Goal: Information Seeking & Learning: Learn about a topic

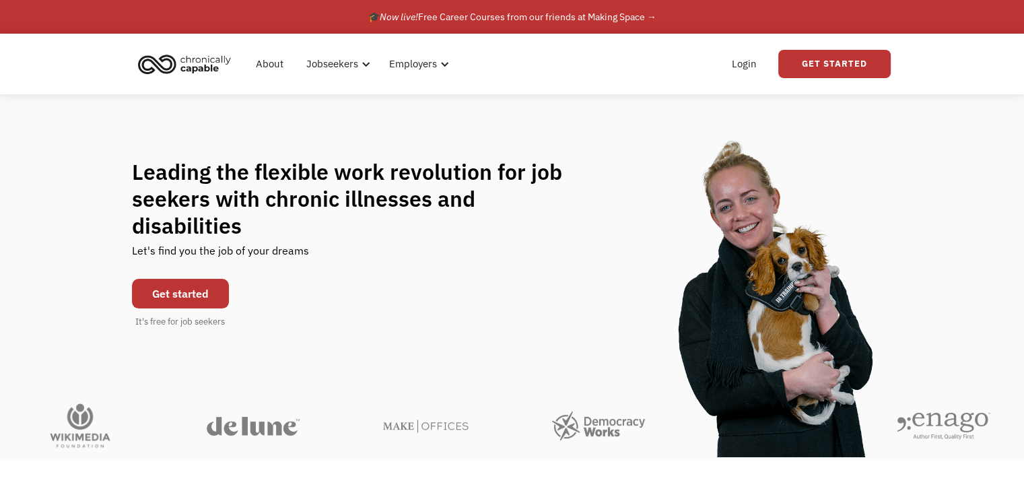
click at [199, 279] on link "Get started" at bounding box center [180, 294] width 97 height 30
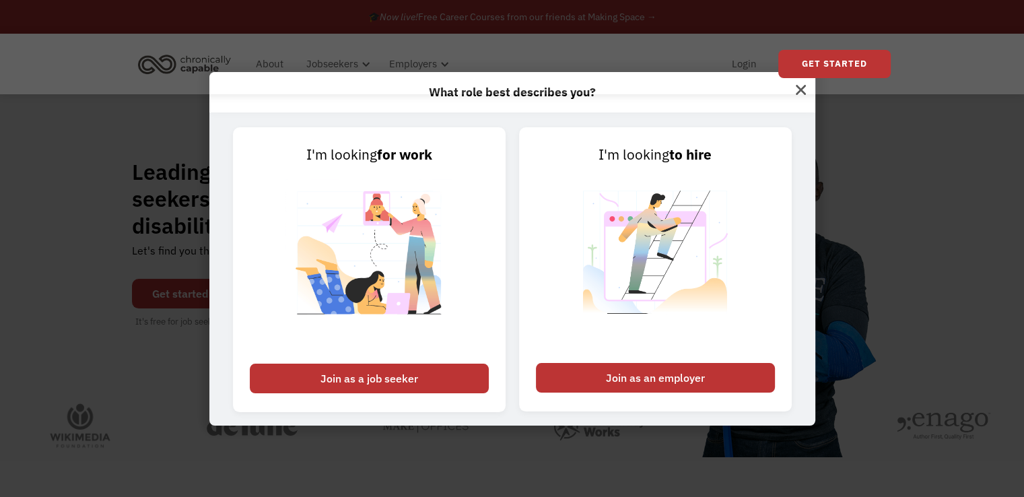
drag, startPoint x: 802, startPoint y: 94, endPoint x: 759, endPoint y: 87, distance: 43.6
click at [802, 94] on div "About Jobseekers info About our platform Our services verified_user Our employe…" at bounding box center [512, 64] width 757 height 61
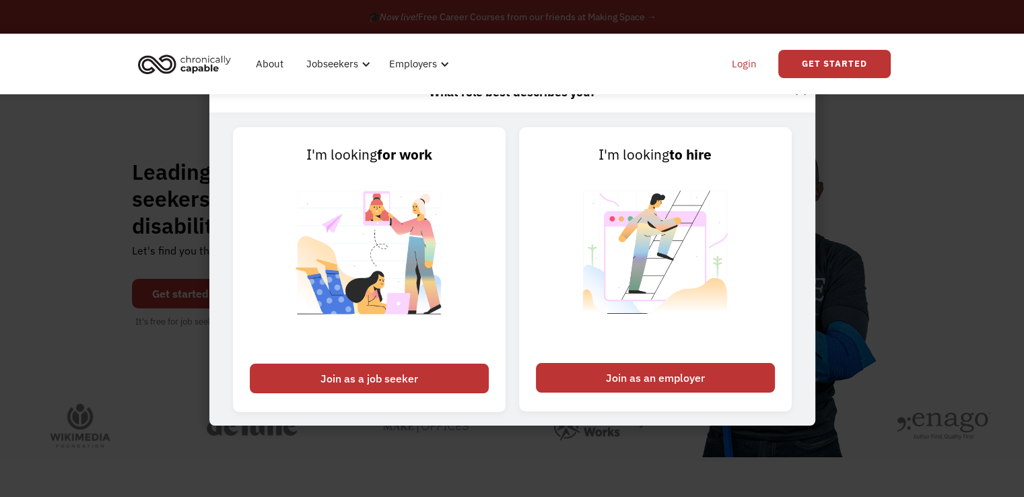
click at [745, 68] on link "Login" at bounding box center [744, 63] width 41 height 43
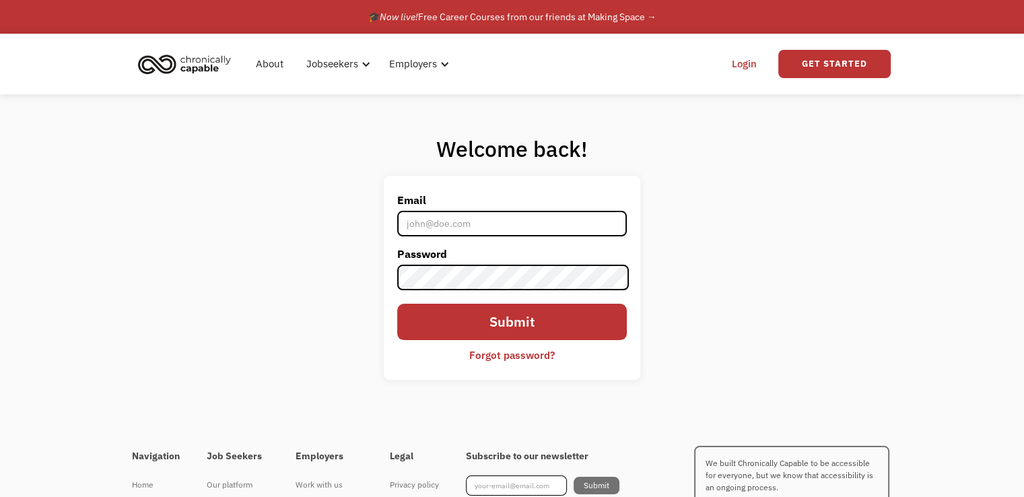
click at [460, 224] on input "Email" at bounding box center [511, 224] width 229 height 26
type input "[EMAIL_ADDRESS][DOMAIN_NAME]"
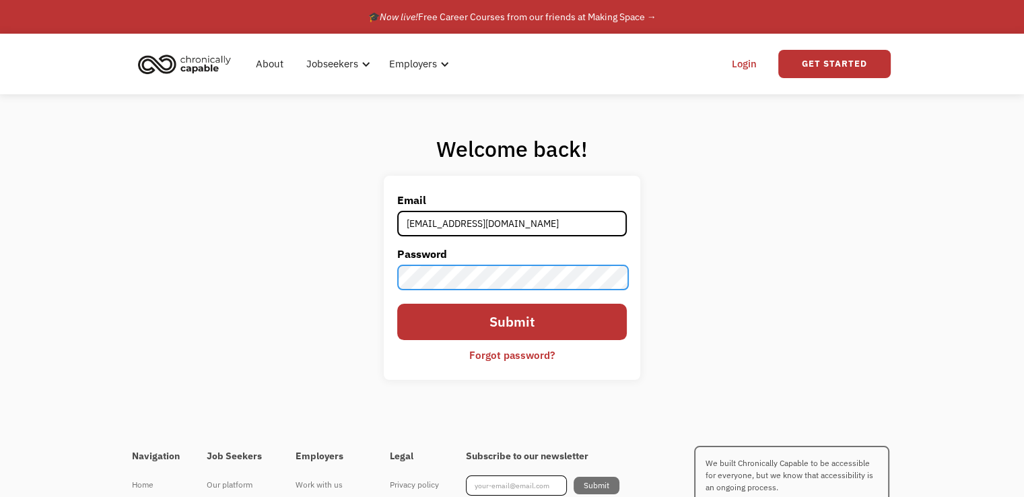
click at [397, 304] on input "Submit" at bounding box center [511, 322] width 229 height 36
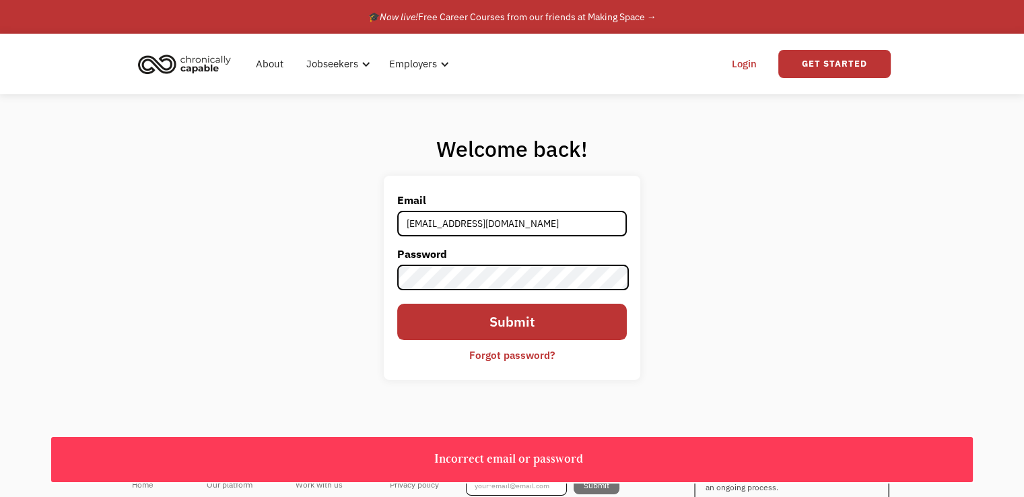
click at [533, 351] on div "Forgot password?" at bounding box center [511, 355] width 85 height 16
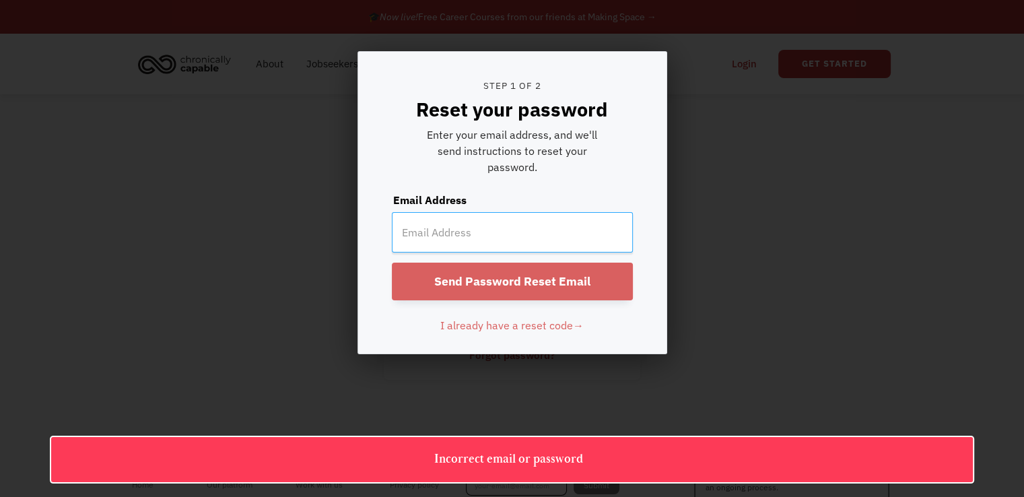
click at [502, 223] on input "email" at bounding box center [512, 232] width 241 height 40
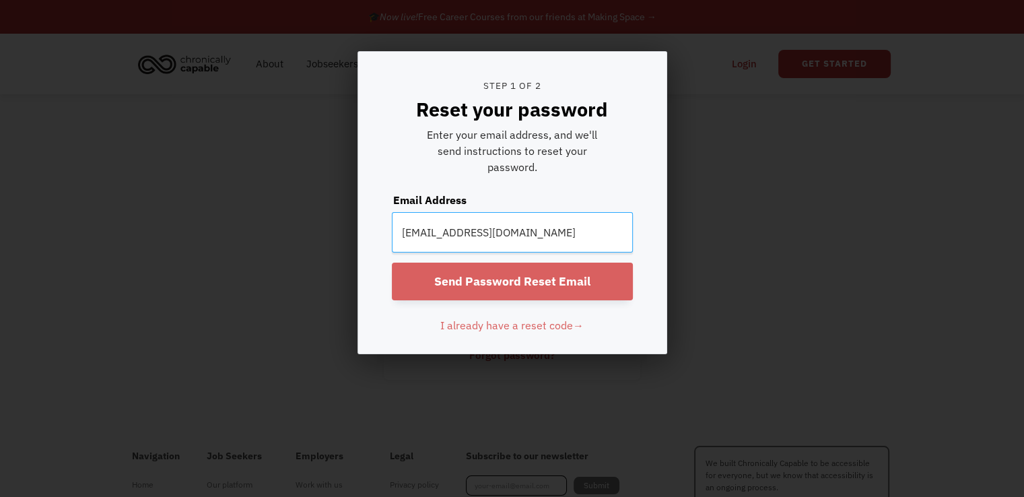
type input "[EMAIL_ADDRESS][DOMAIN_NAME]"
click at [392, 263] on input "Send Password Reset Email" at bounding box center [512, 282] width 241 height 38
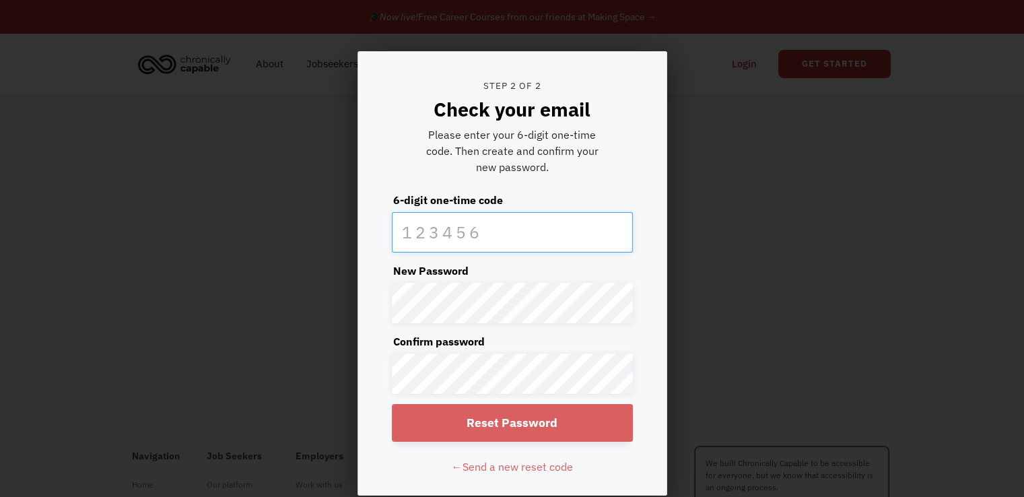
click at [503, 223] on input "text" at bounding box center [512, 232] width 241 height 40
type input "917043"
click at [578, 421] on input "Reset Password" at bounding box center [512, 423] width 241 height 38
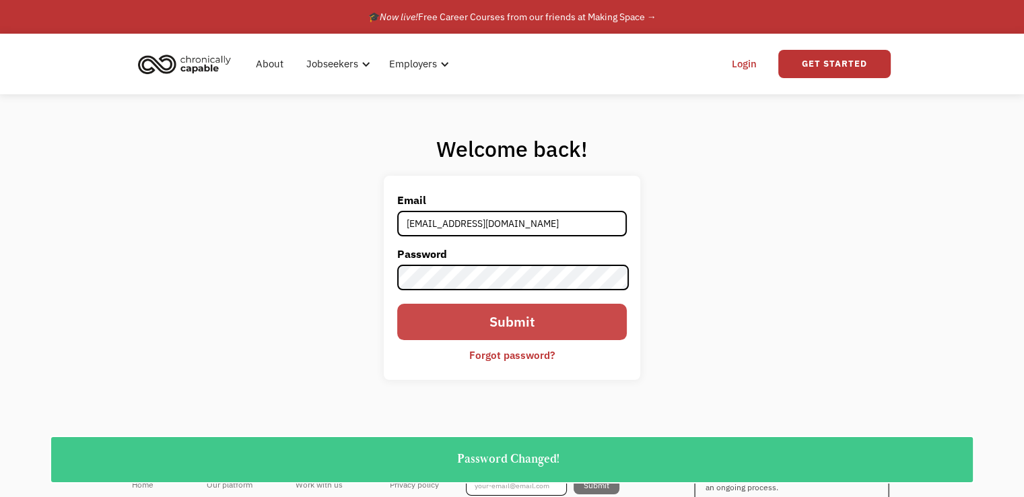
click at [565, 322] on input "Submit" at bounding box center [511, 322] width 229 height 36
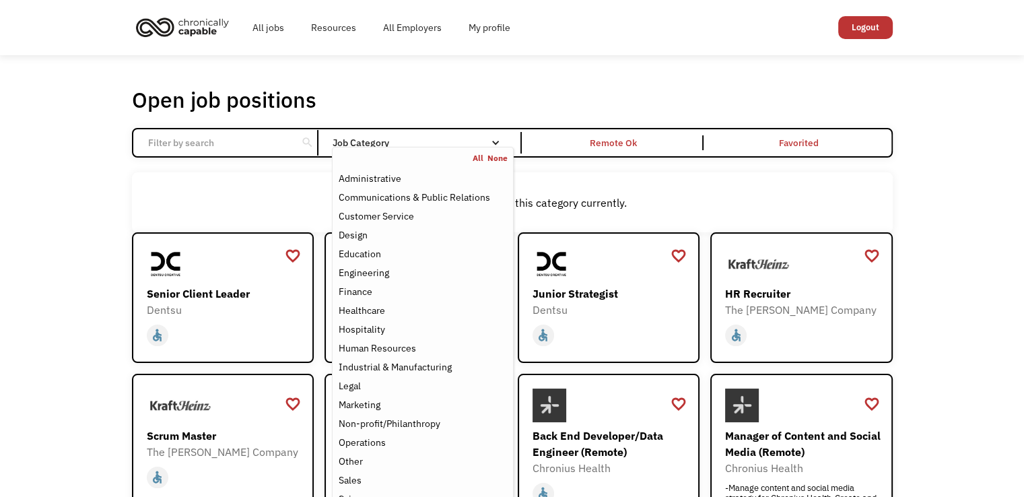
click at [456, 142] on div "Job Category" at bounding box center [422, 142] width 181 height 9
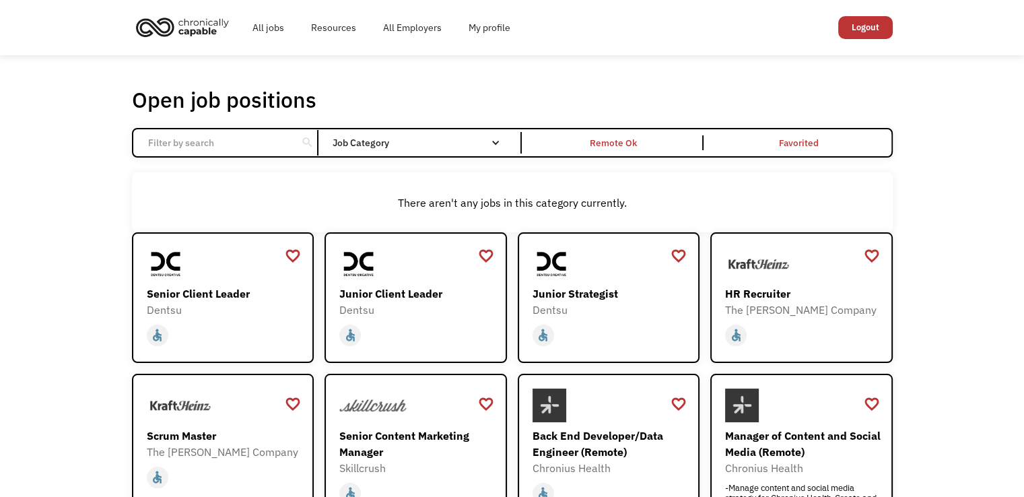
click at [503, 145] on div "Job Category" at bounding box center [422, 142] width 181 height 9
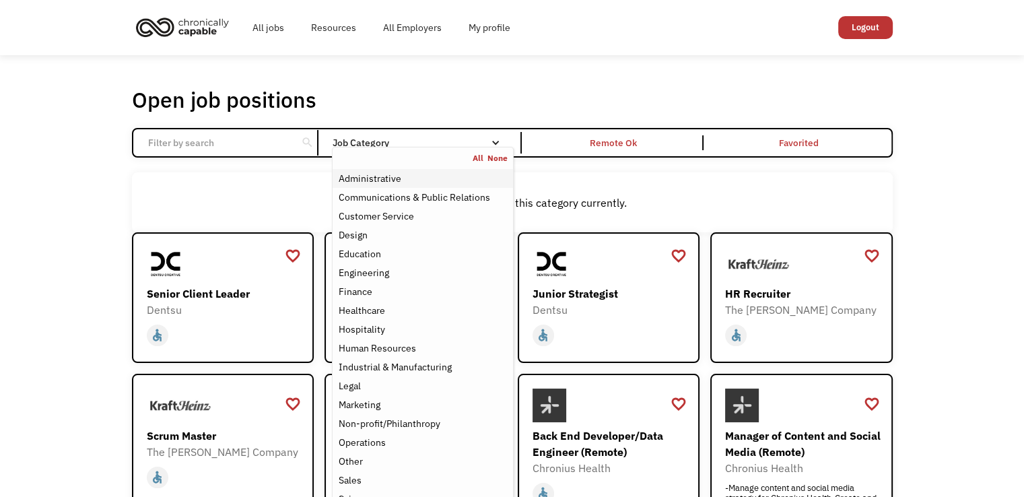
click at [357, 173] on div "Administrative" at bounding box center [369, 178] width 63 height 16
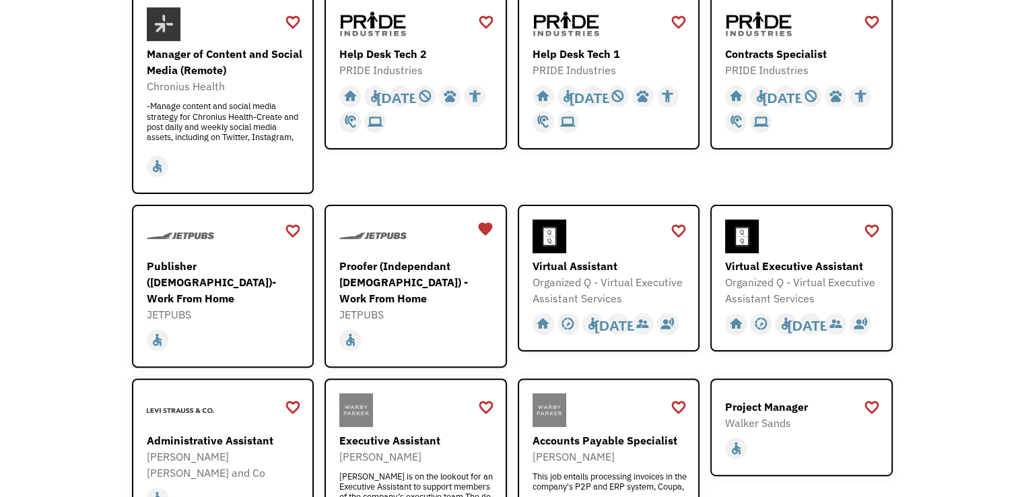
scroll to position [202, 0]
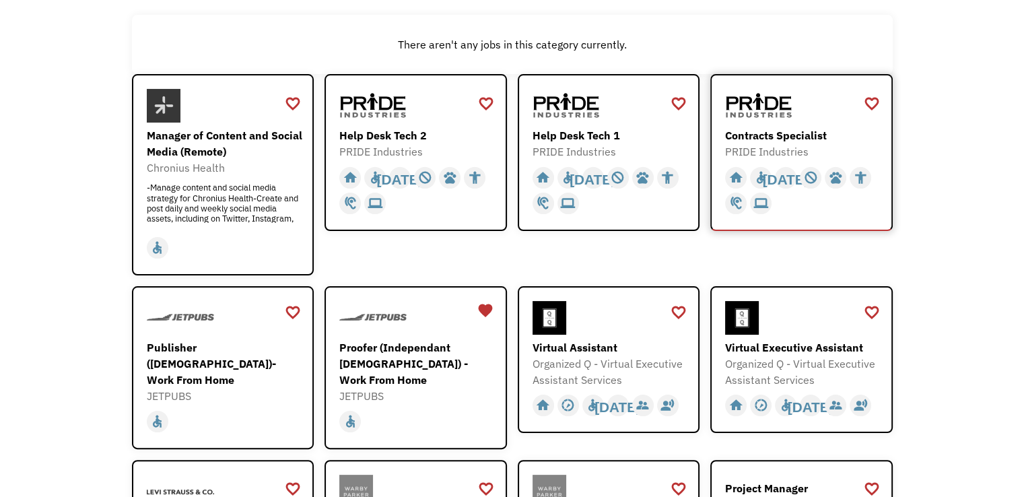
click at [781, 112] on img at bounding box center [758, 106] width 67 height 34
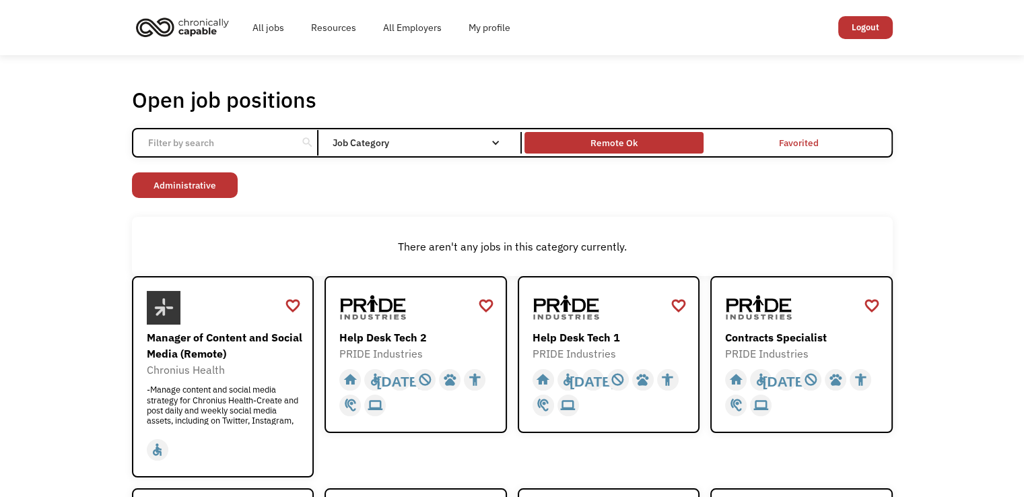
click at [603, 144] on div "Remote Ok" at bounding box center [613, 143] width 47 height 16
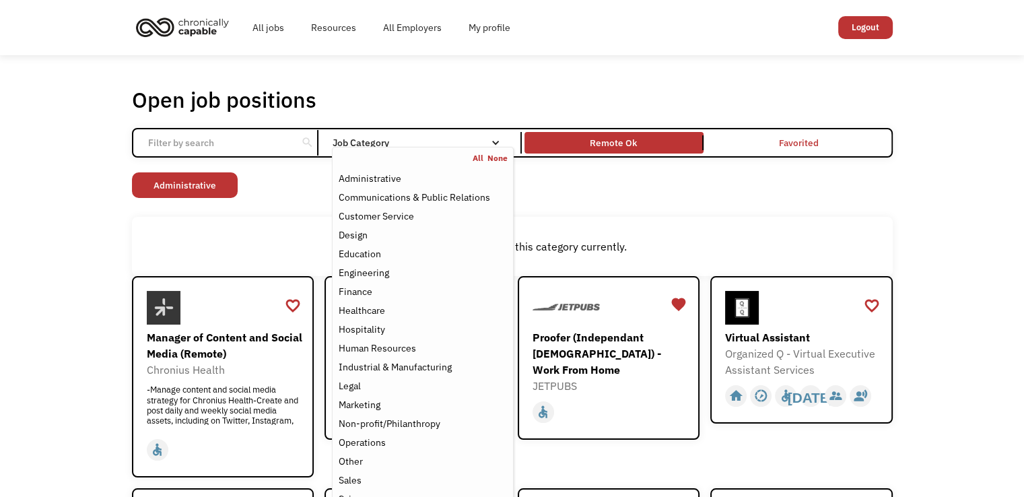
click at [482, 149] on nav "All None Administrative Communications & Public Relations Customer Service Desi…" at bounding box center [422, 349] width 181 height 405
click at [477, 160] on link "All" at bounding box center [480, 158] width 15 height 11
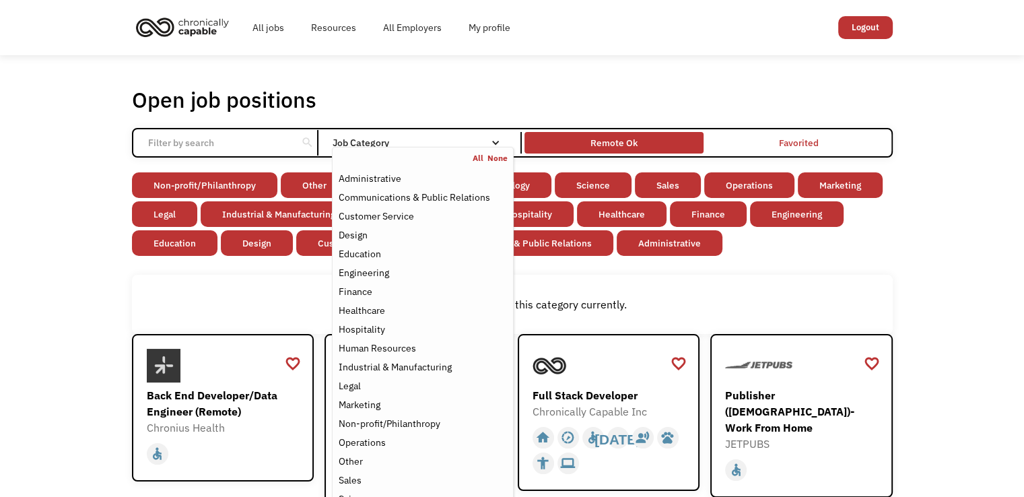
click at [627, 143] on div "Remote Ok" at bounding box center [613, 143] width 47 height 16
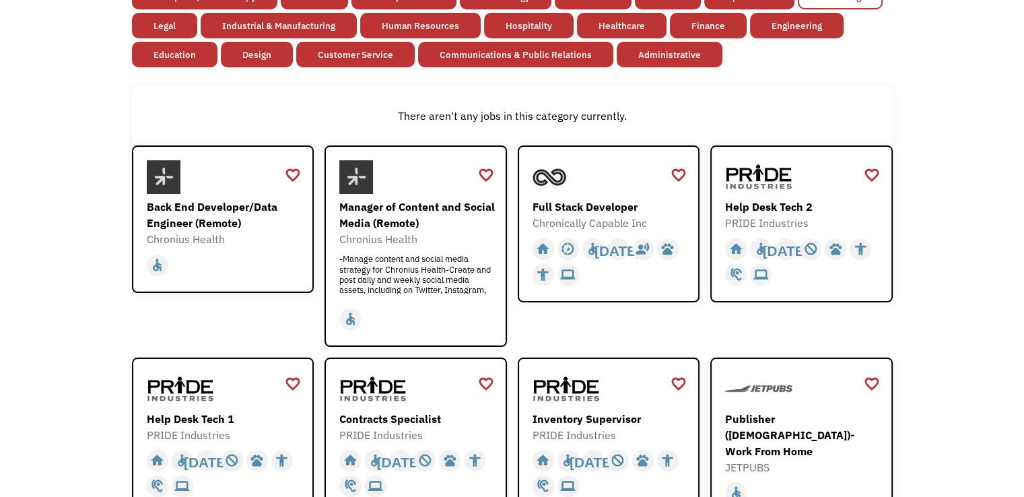
scroll to position [67, 0]
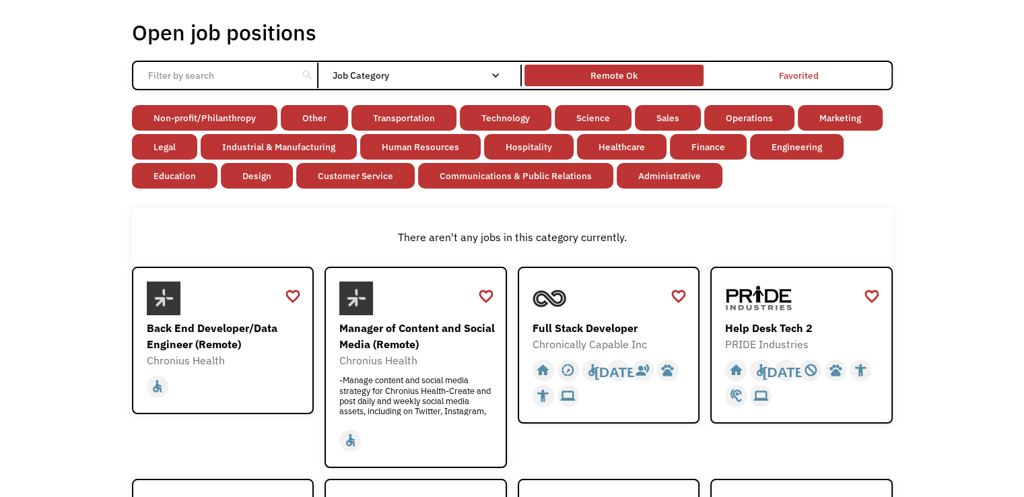
click at [643, 77] on div "Remote Ok" at bounding box center [613, 75] width 179 height 15
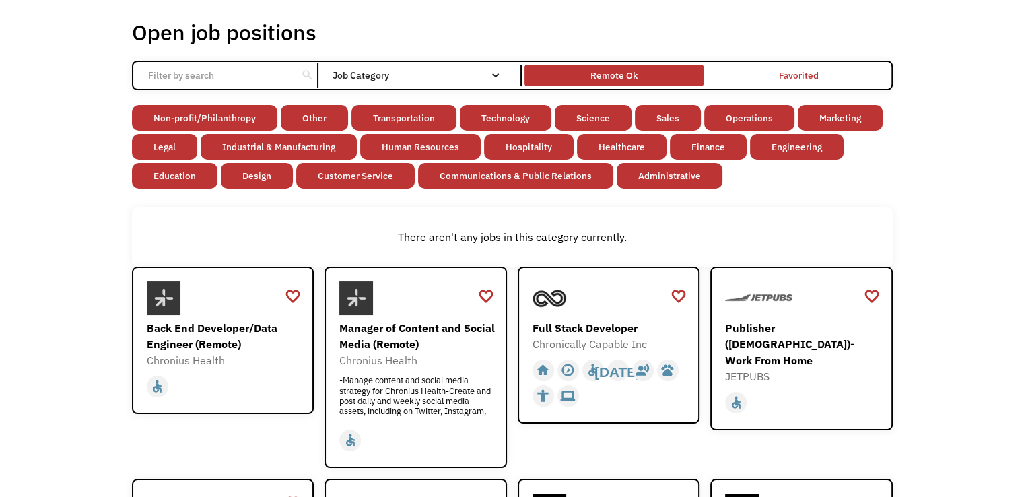
click at [643, 77] on div "Remote Ok" at bounding box center [613, 75] width 179 height 15
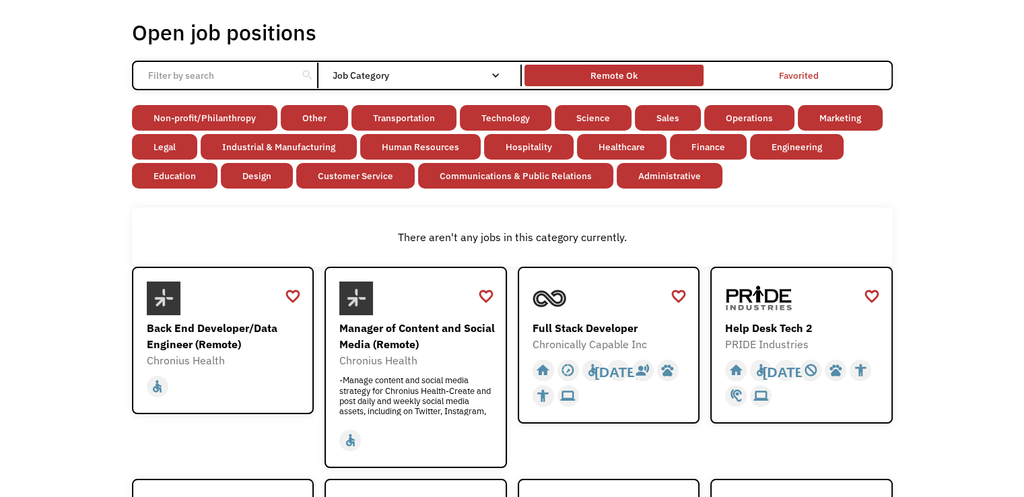
click at [605, 79] on div "Remote Ok" at bounding box center [613, 75] width 47 height 16
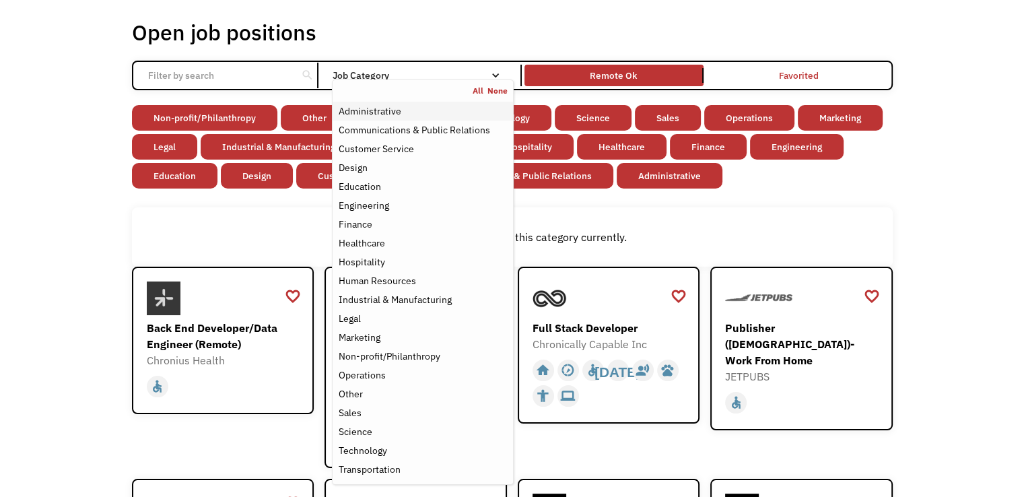
click at [389, 111] on div "Administrative" at bounding box center [369, 111] width 63 height 16
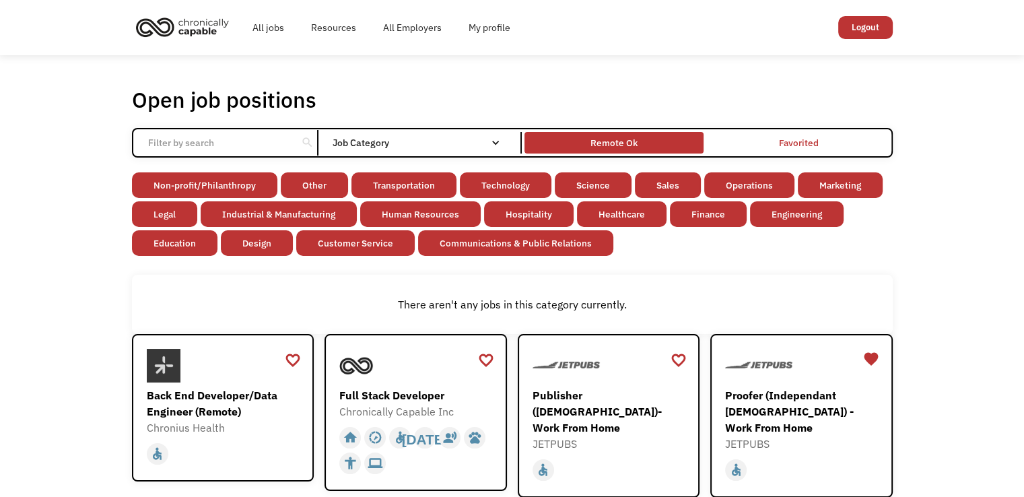
click at [633, 139] on div "Remote Ok" at bounding box center [613, 143] width 47 height 16
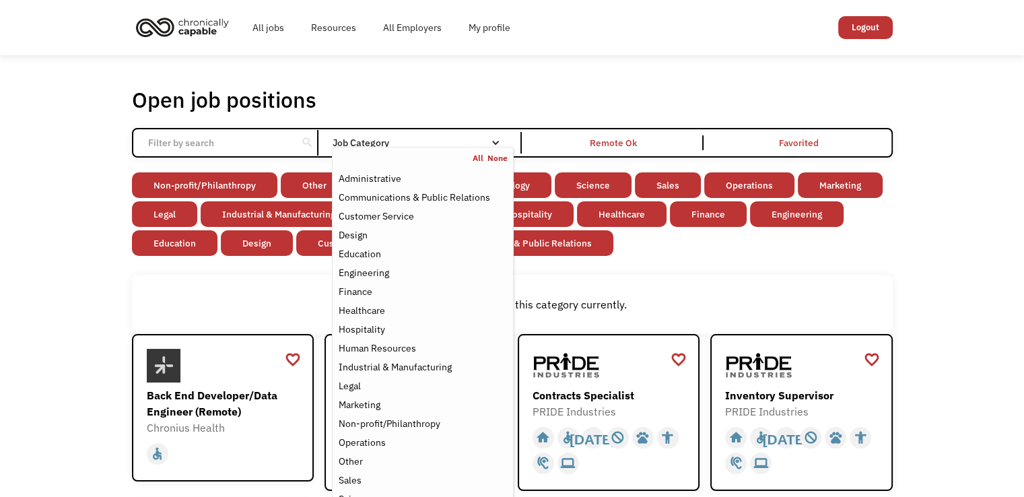
click at [477, 155] on link "All" at bounding box center [480, 158] width 15 height 11
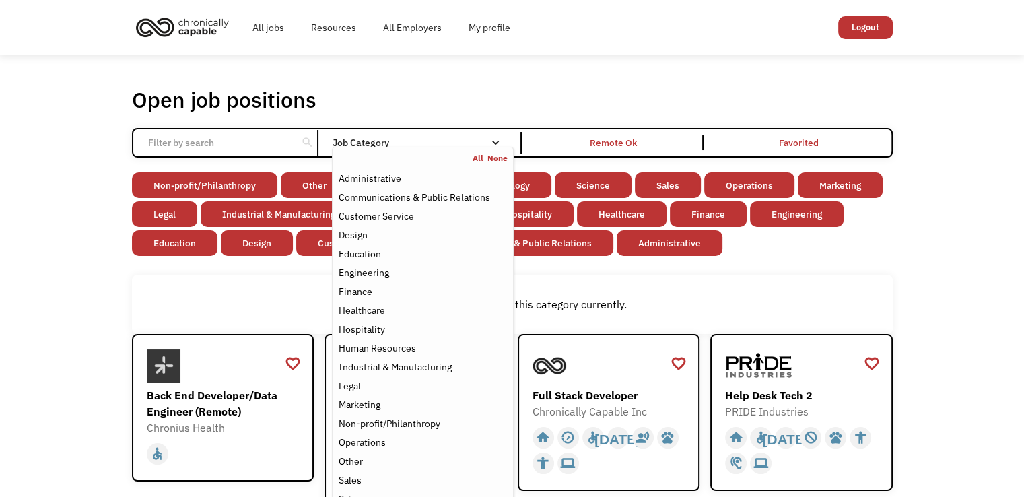
click at [493, 156] on link "None" at bounding box center [497, 158] width 20 height 11
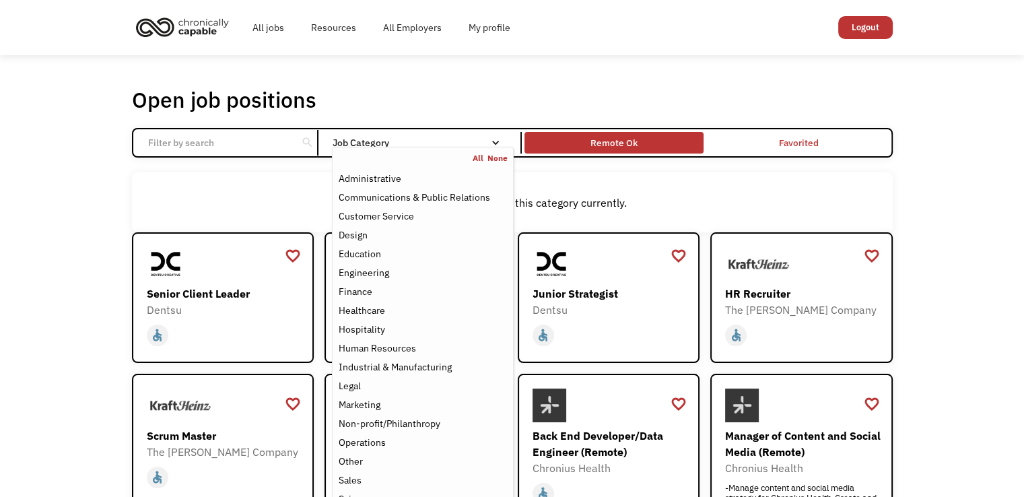
click at [638, 146] on div "Remote Ok" at bounding box center [613, 142] width 179 height 15
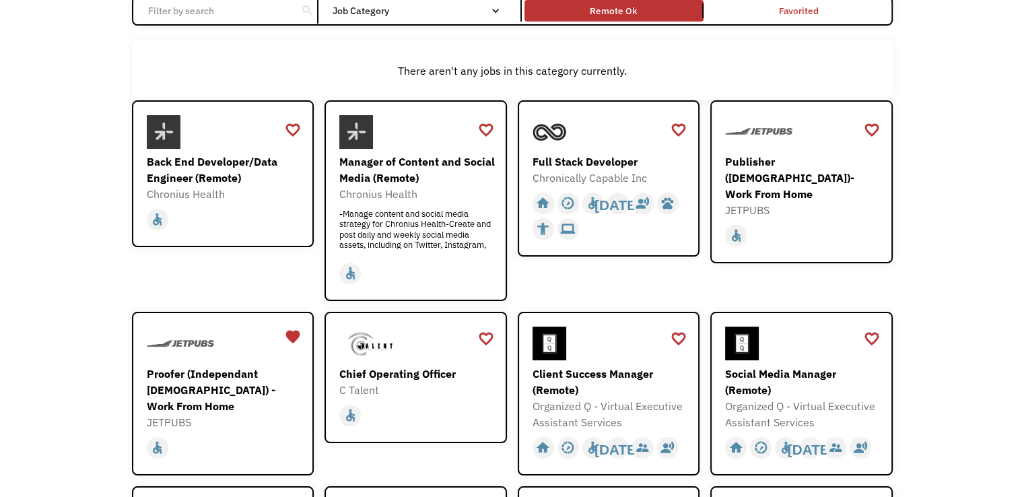
scroll to position [135, 0]
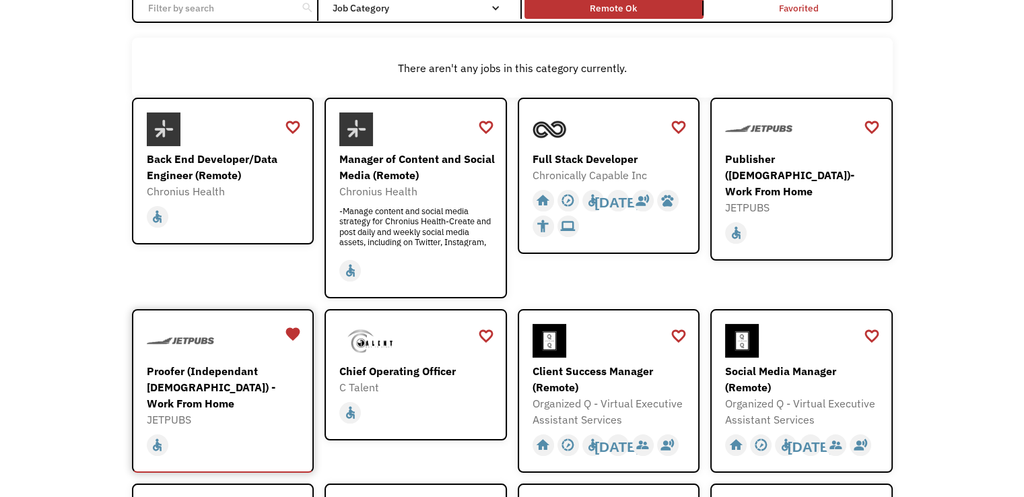
click at [172, 380] on div "Proofer (Independant Contractor) - Work From Home" at bounding box center [225, 387] width 156 height 48
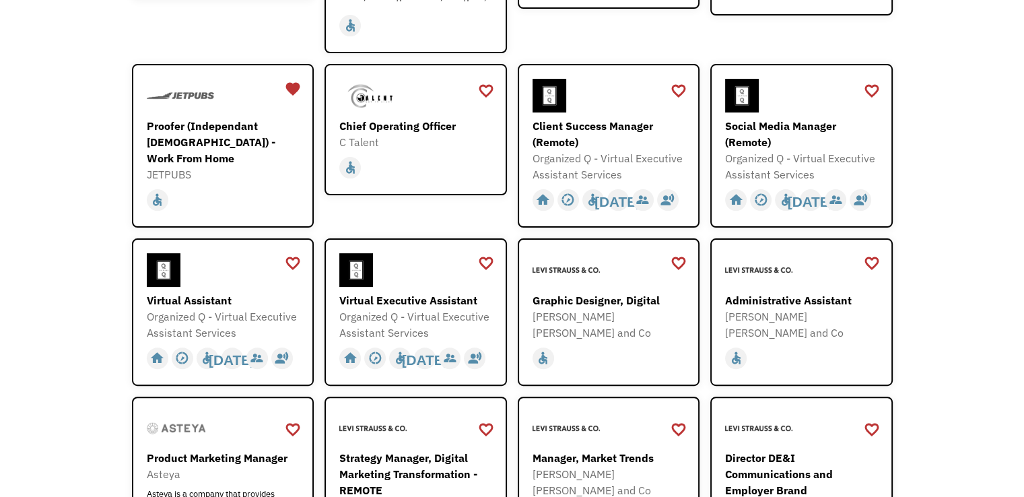
scroll to position [404, 0]
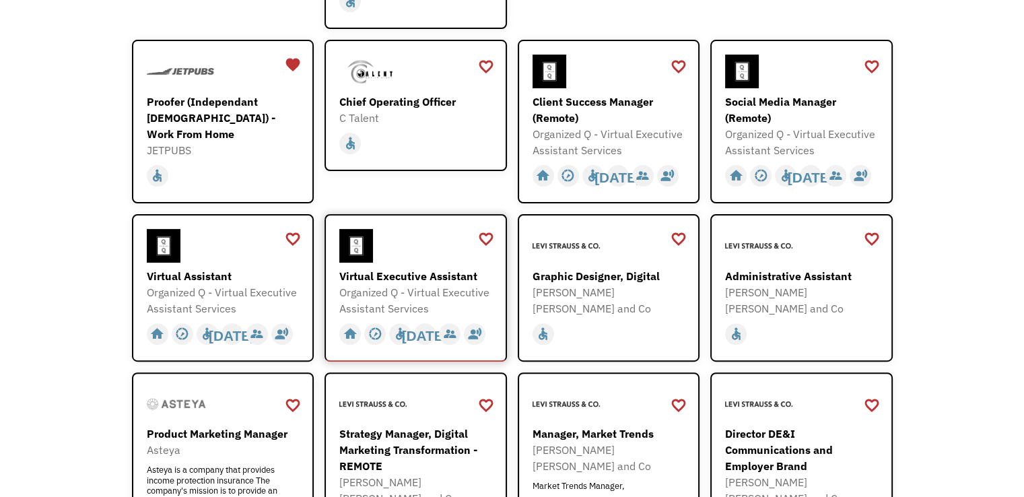
click at [403, 275] on div "Virtual Executive Assistant" at bounding box center [417, 276] width 156 height 16
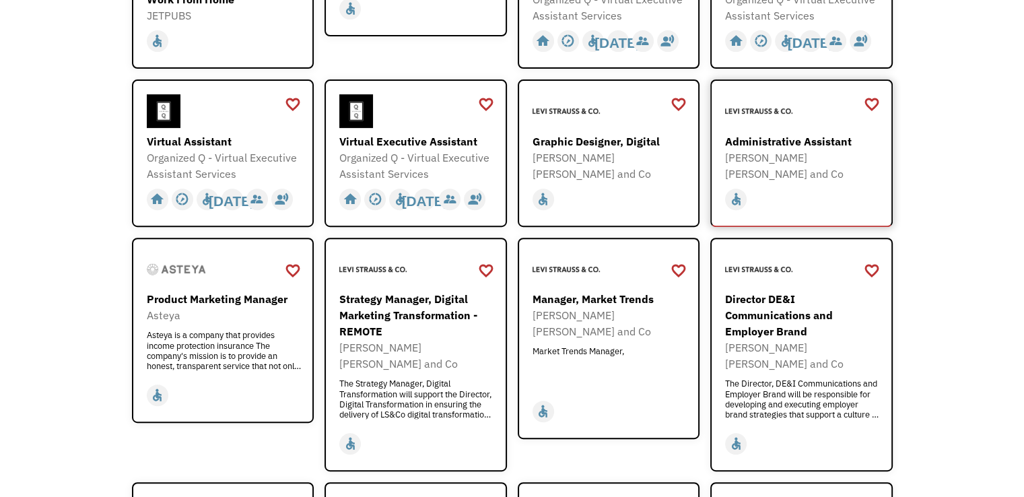
click at [792, 141] on div "Administrative Assistant" at bounding box center [803, 141] width 156 height 16
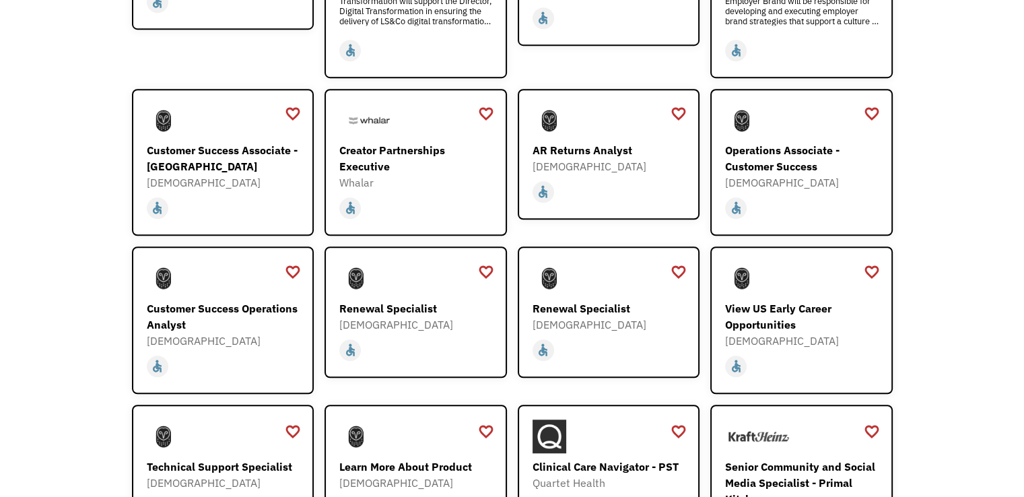
scroll to position [942, 0]
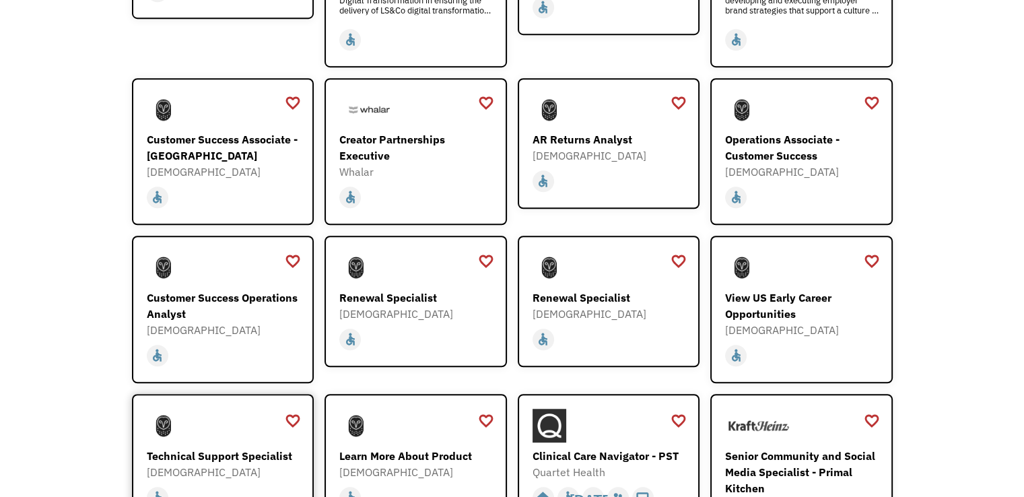
click at [262, 448] on div "Technical Support Specialist" at bounding box center [225, 456] width 156 height 16
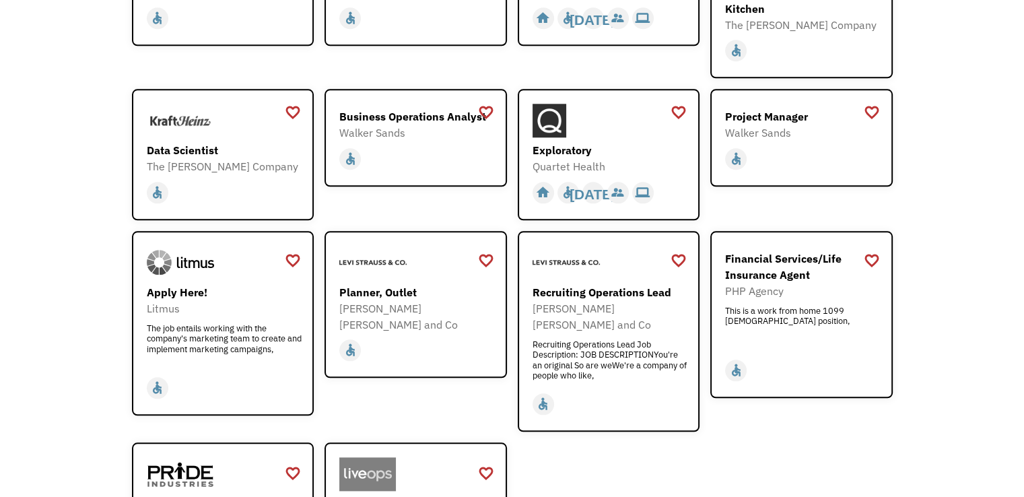
scroll to position [1481, 0]
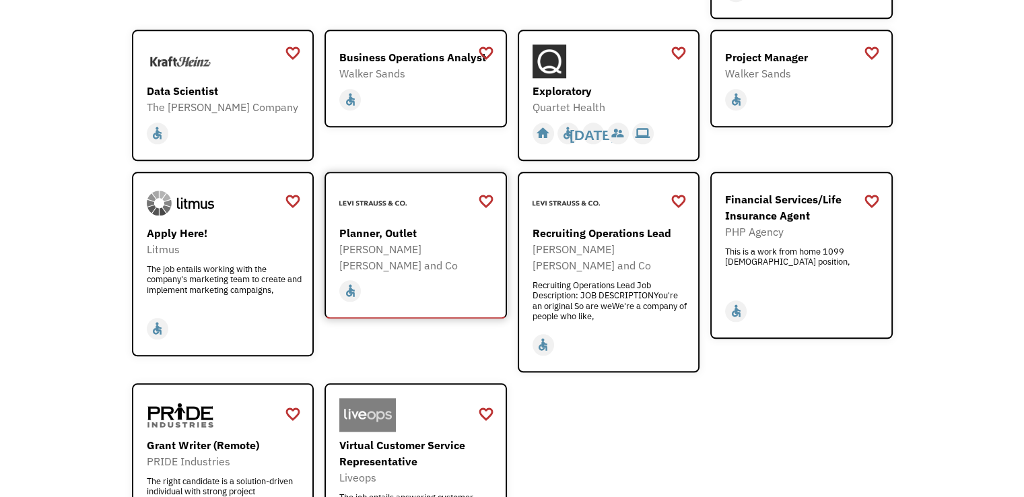
click at [417, 241] on div "Levi Strauss and Co" at bounding box center [417, 257] width 156 height 32
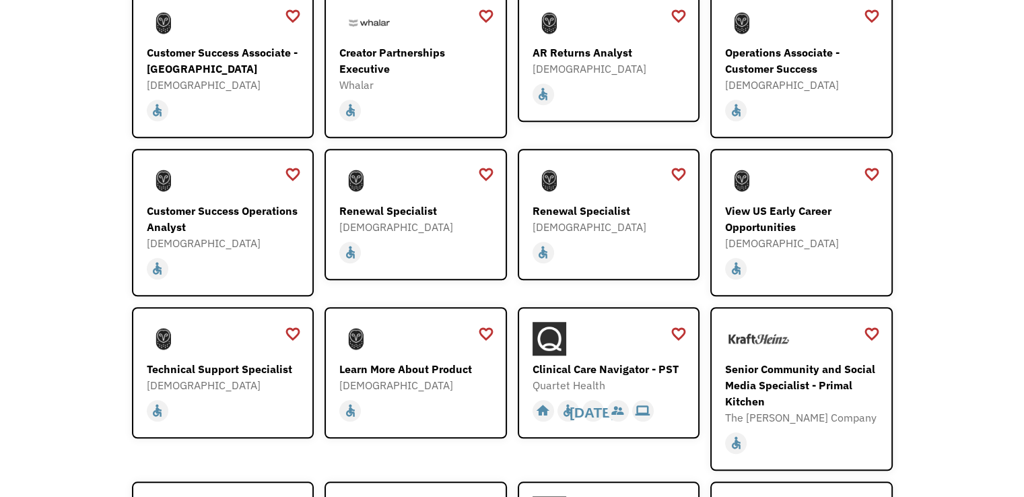
scroll to position [1010, 0]
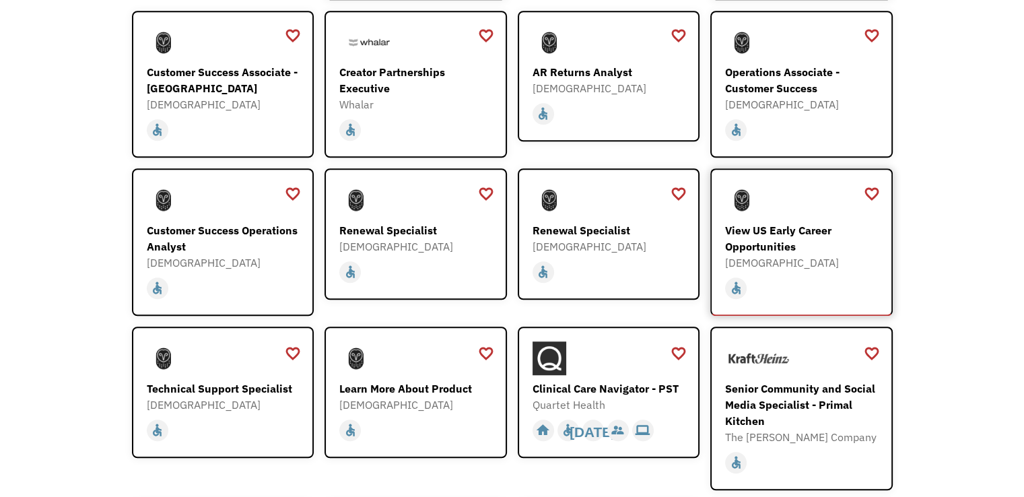
click at [771, 222] on div "View US Early Career Opportunities" at bounding box center [803, 238] width 156 height 32
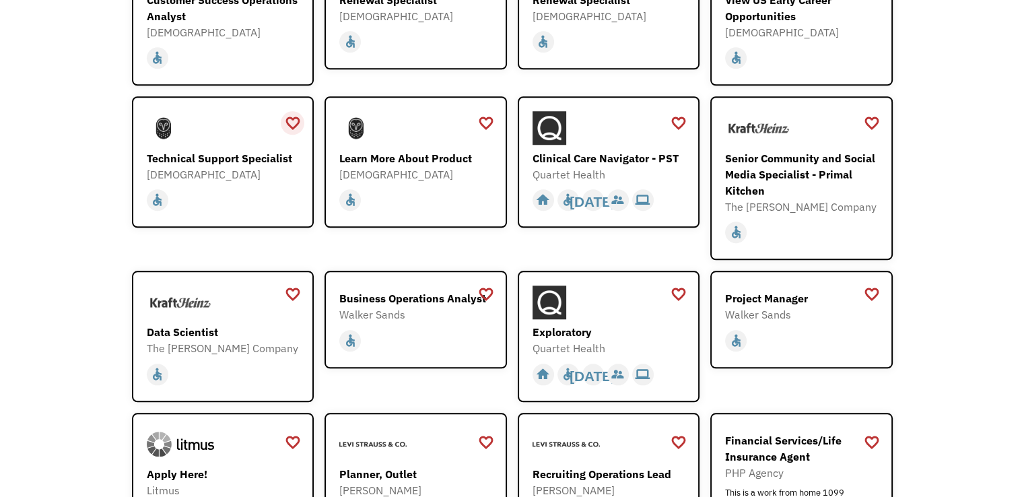
scroll to position [1279, 0]
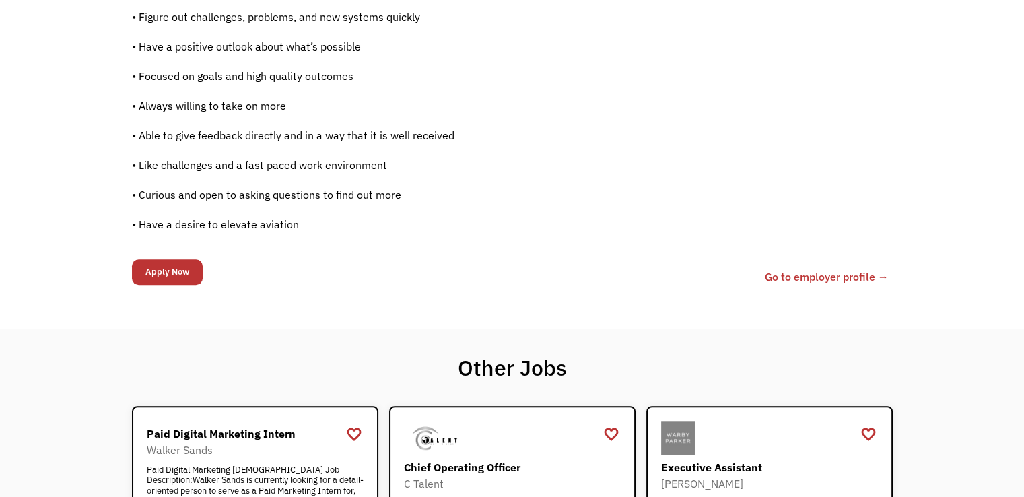
scroll to position [673, 0]
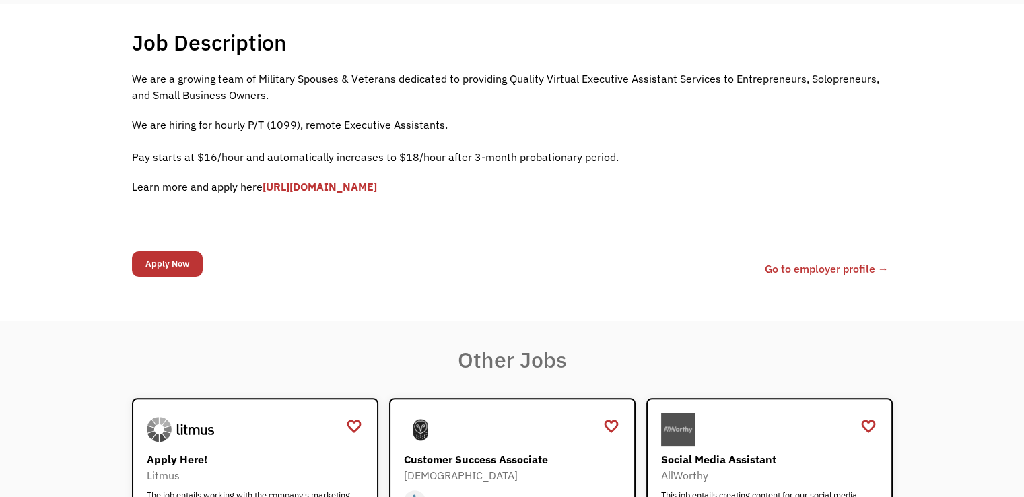
scroll to position [269, 0]
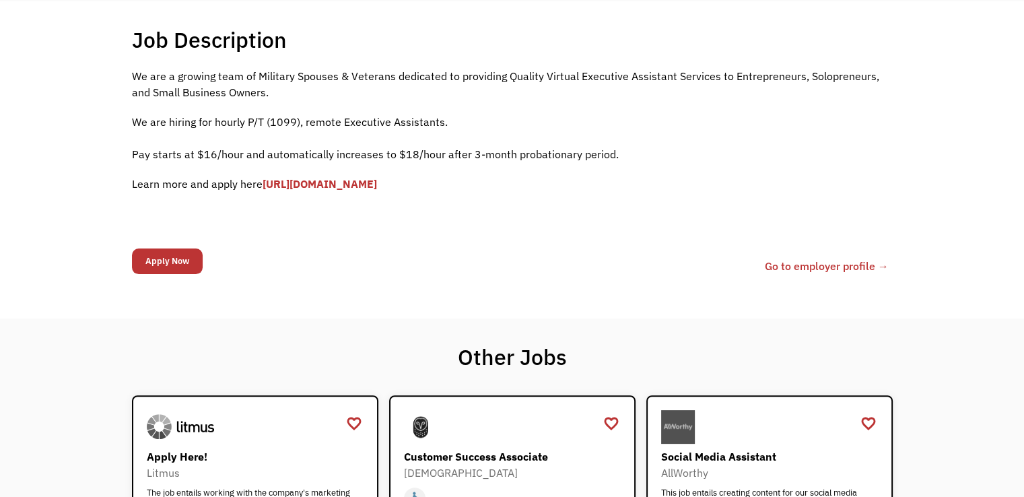
click at [377, 184] on link "[URL][DOMAIN_NAME]" at bounding box center [320, 183] width 114 height 13
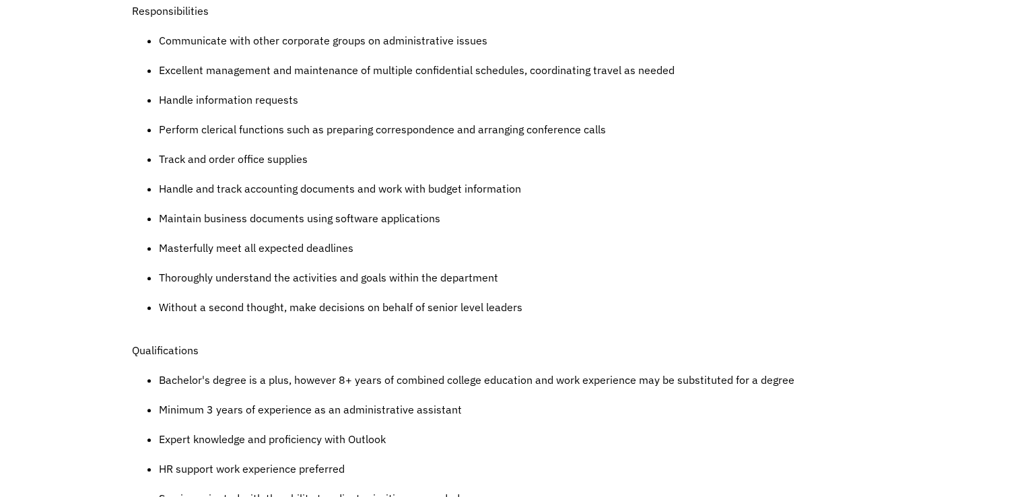
scroll to position [539, 0]
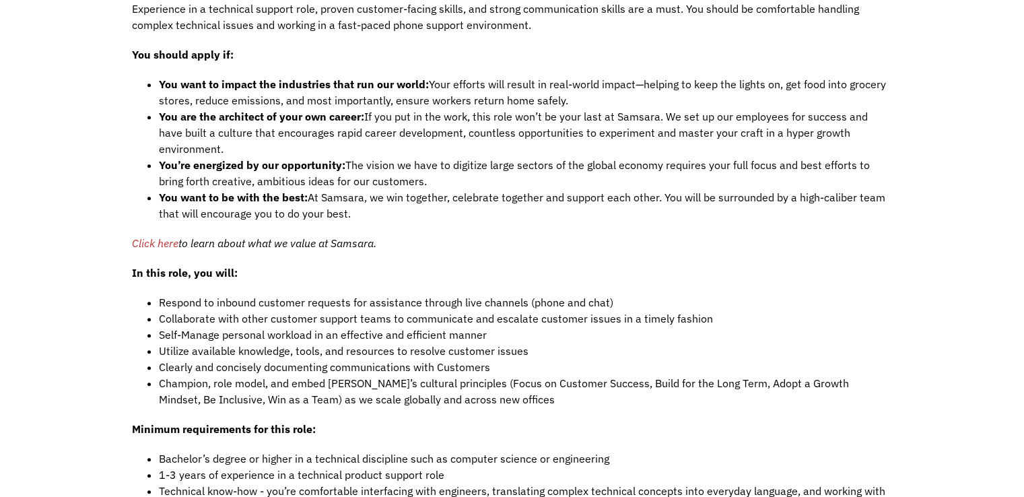
scroll to position [875, 0]
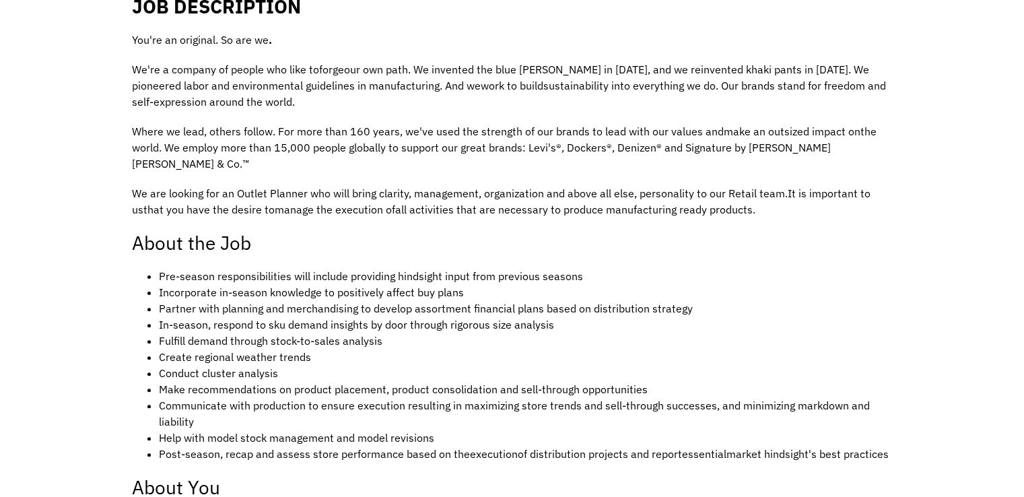
scroll to position [135, 0]
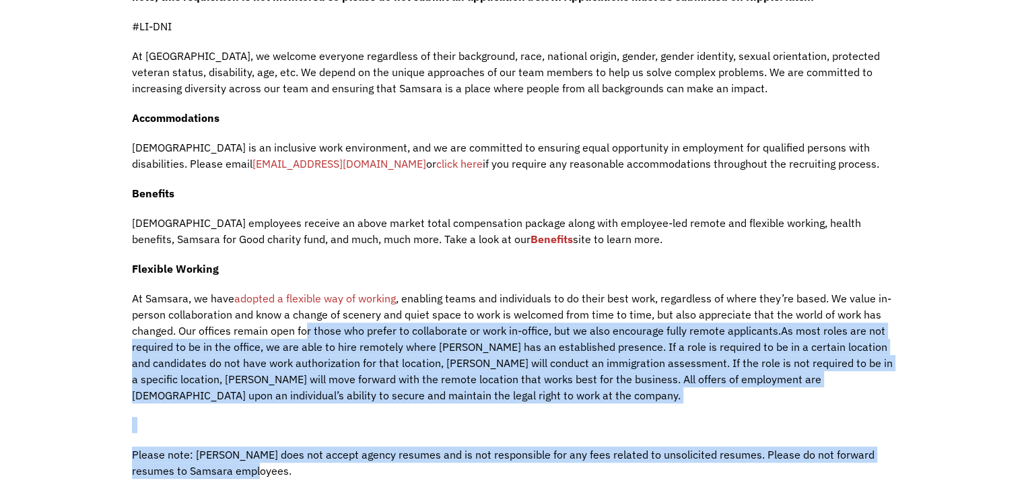
scroll to position [808, 0]
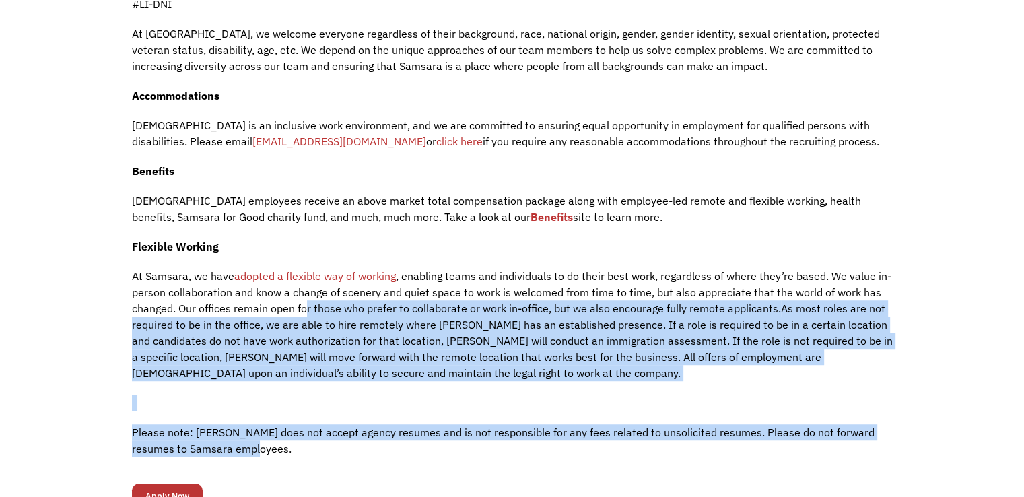
drag, startPoint x: 304, startPoint y: 430, endPoint x: 721, endPoint y: 451, distance: 417.9
click at [721, 451] on div "Who we are Samsara (NYSE: IOT) is the pioneer of the Connected Operations™ Clou…" at bounding box center [512, -1] width 761 height 940
click at [595, 397] on p at bounding box center [512, 402] width 761 height 16
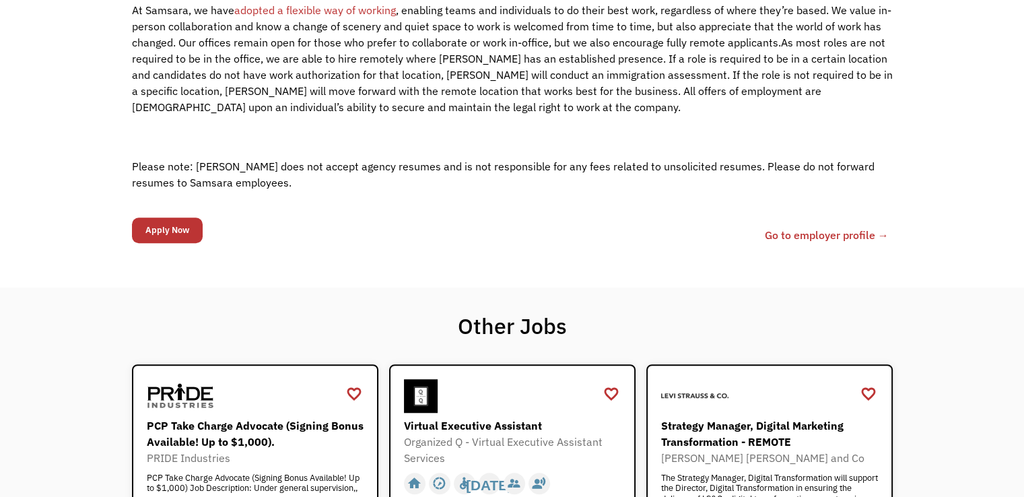
scroll to position [1077, 0]
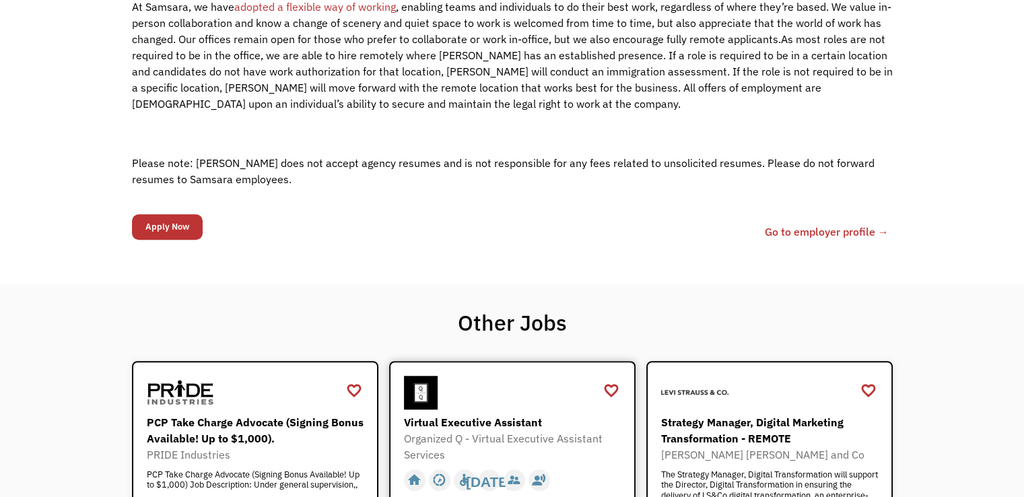
click at [471, 414] on div "Virtual Executive Assistant" at bounding box center [514, 422] width 220 height 16
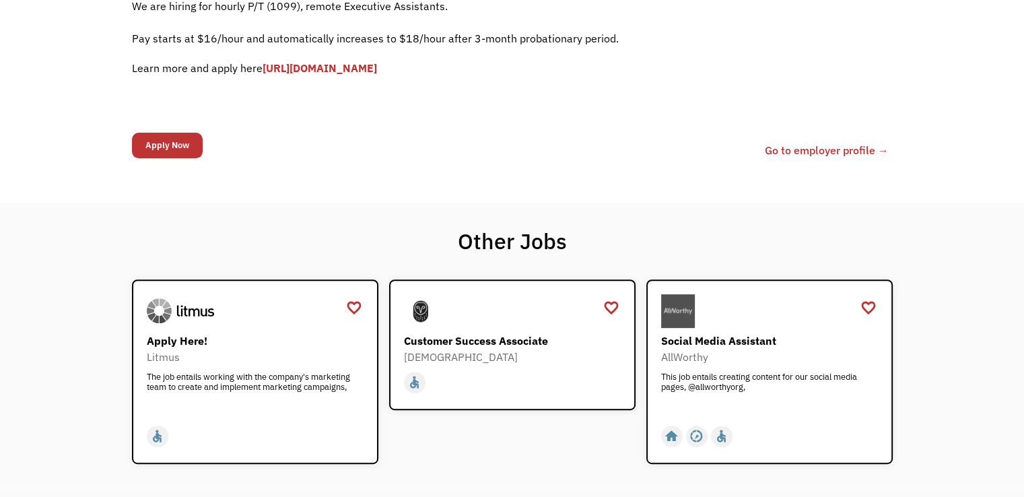
scroll to position [135, 0]
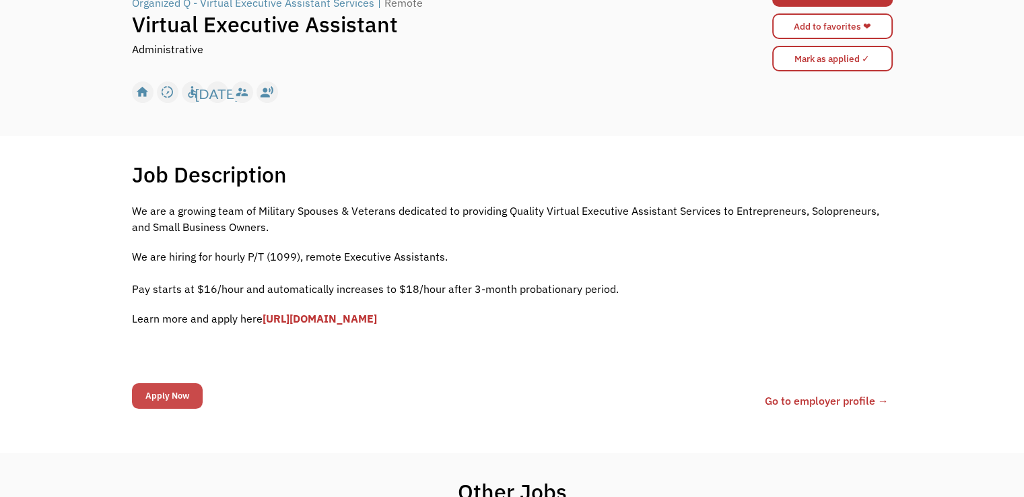
click at [175, 393] on input "Apply Now" at bounding box center [167, 396] width 71 height 26
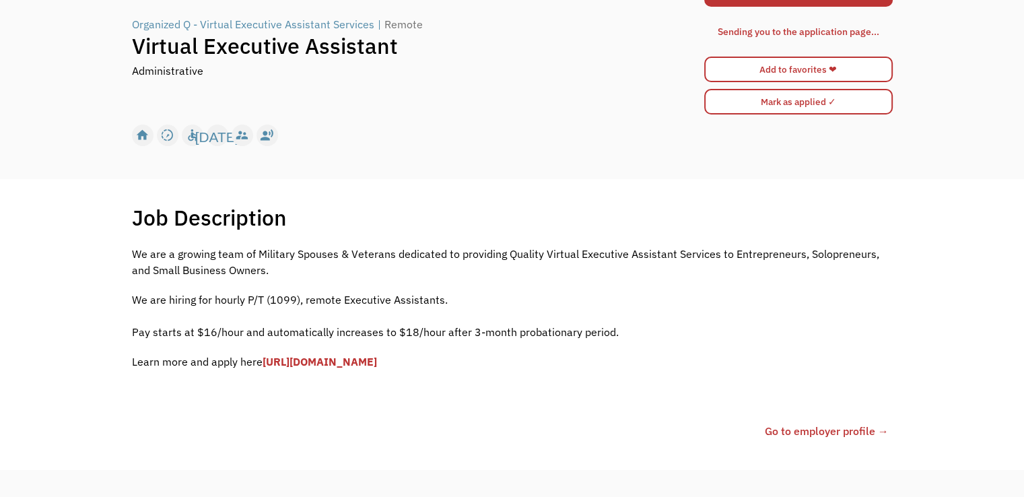
scroll to position [156, 0]
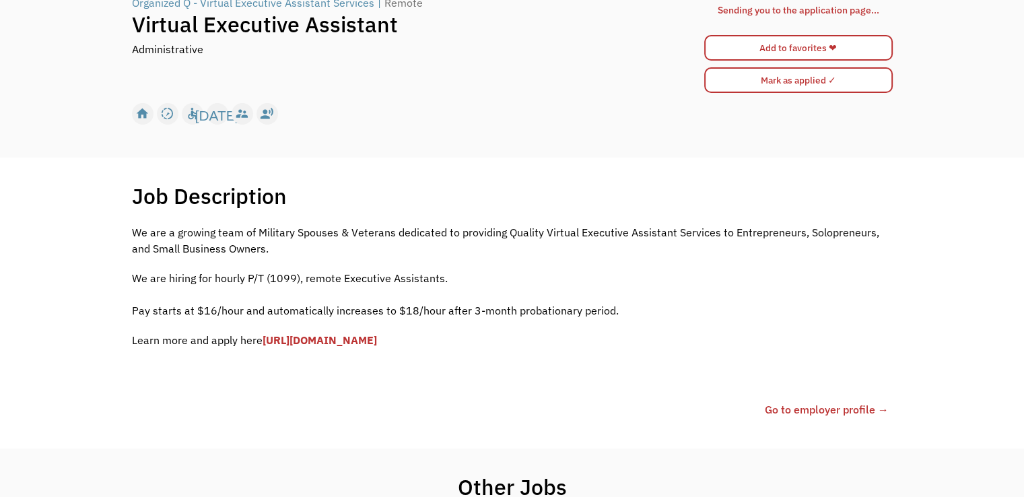
click at [819, 413] on link "Go to employer profile →" at bounding box center [827, 409] width 124 height 16
